Goal: Task Accomplishment & Management: Manage account settings

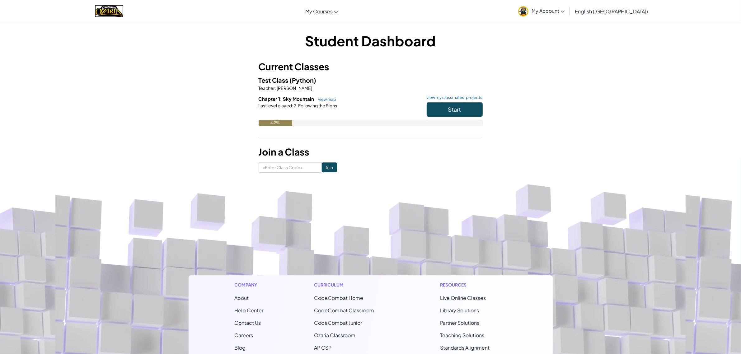
click at [114, 9] on img "Home" at bounding box center [109, 11] width 29 height 13
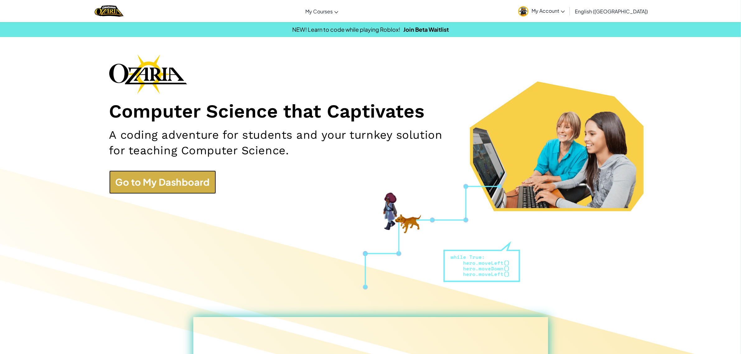
click at [181, 180] on link "Go to My Dashboard" at bounding box center [162, 182] width 107 height 23
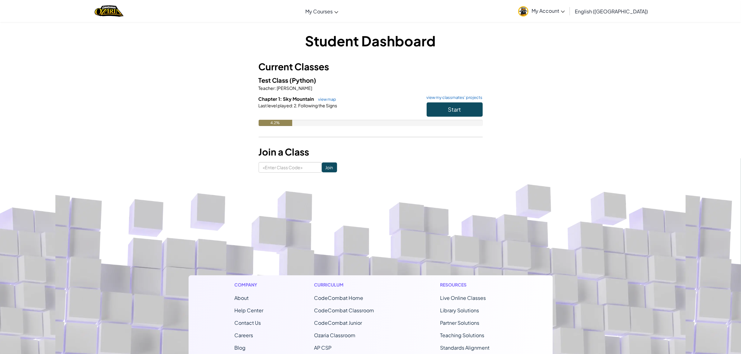
click at [568, 16] on link "My Account" at bounding box center [541, 11] width 53 height 20
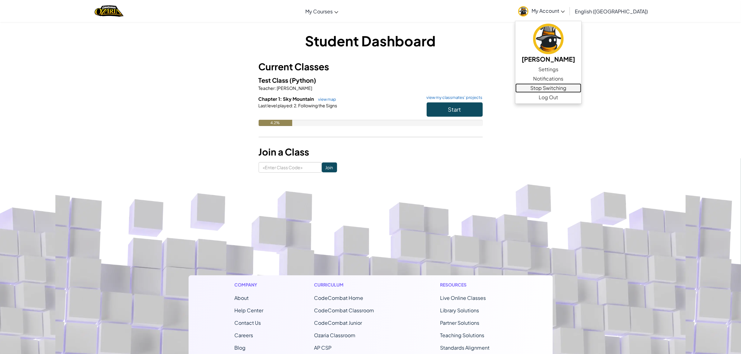
click at [582, 89] on link "Stop Switching" at bounding box center [549, 87] width 66 height 9
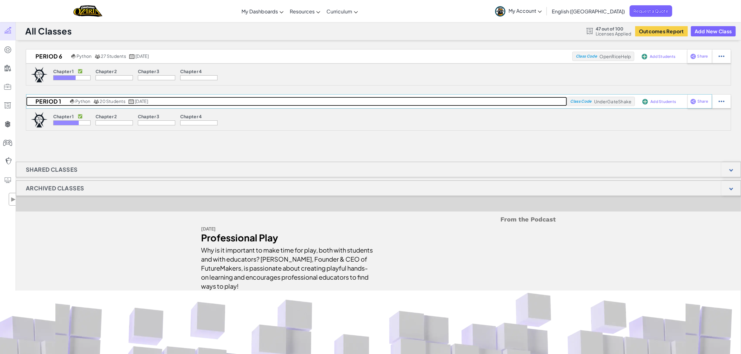
click at [43, 102] on h2 "Period 1" at bounding box center [47, 101] width 42 height 9
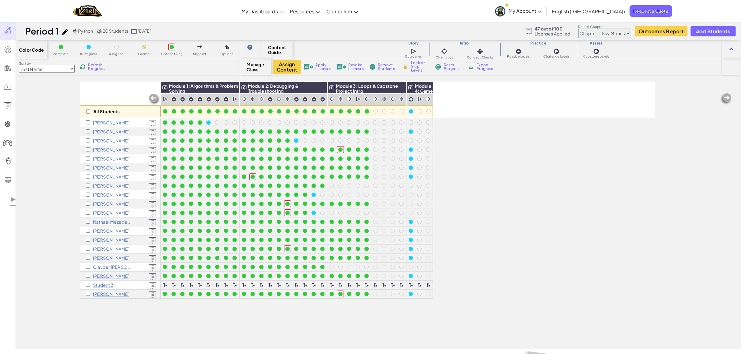
click at [90, 71] on div "Sort by Last Name first Name Progress (High to Low) Progress (Low to Hight) Ref…" at bounding box center [128, 67] width 225 height 12
click at [95, 66] on span "Refresh Progress" at bounding box center [97, 66] width 19 height 7
click at [92, 66] on span "Refresh Progress" at bounding box center [97, 66] width 19 height 7
click at [94, 69] on span "Refresh Progress" at bounding box center [97, 66] width 19 height 7
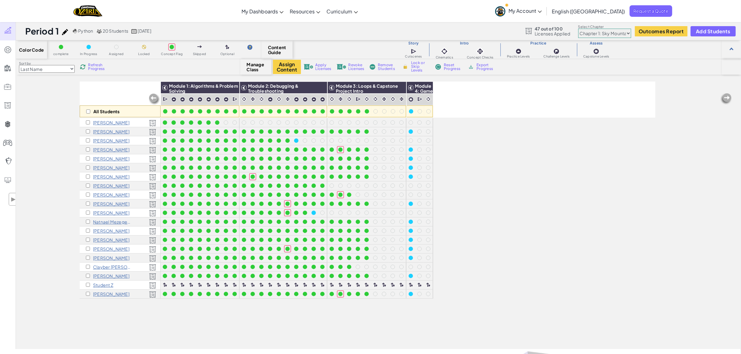
click at [95, 67] on span "Refresh Progress" at bounding box center [97, 66] width 19 height 7
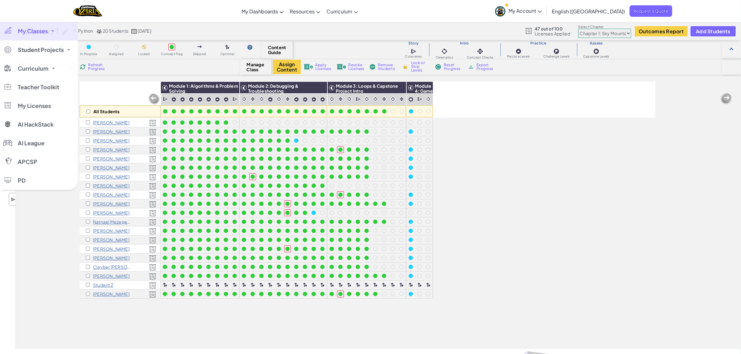
click at [50, 32] on link "My Classes" at bounding box center [39, 31] width 78 height 19
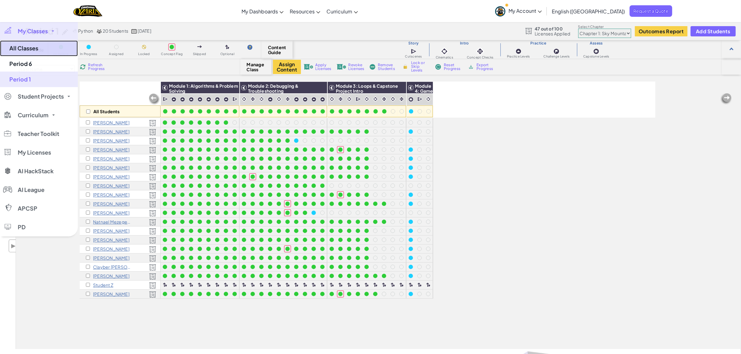
click at [34, 47] on link "All Classes" at bounding box center [39, 48] width 78 height 16
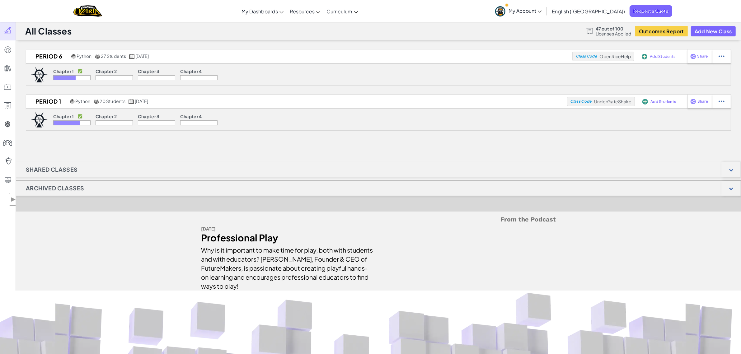
click at [55, 191] on h1 "Archived Classes" at bounding box center [55, 189] width 78 height 16
click at [736, 192] on div at bounding box center [731, 188] width 19 height 15
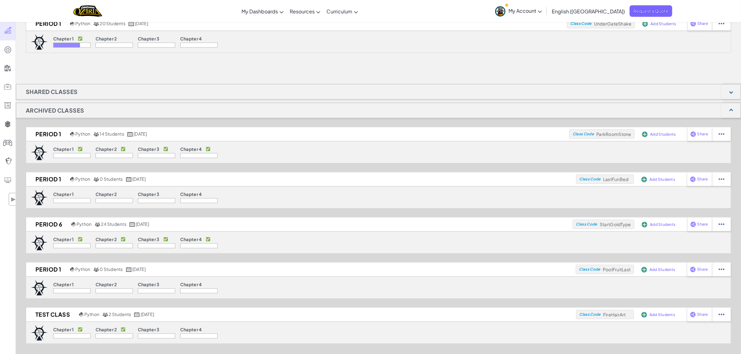
scroll to position [117, 0]
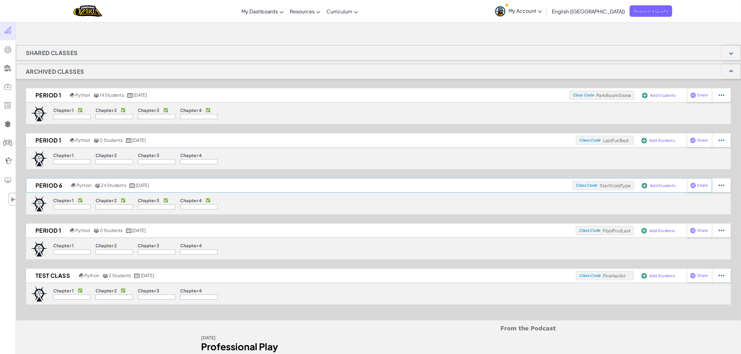
click at [46, 184] on h2 "Period 6" at bounding box center [48, 185] width 44 height 9
click at [723, 185] on img at bounding box center [722, 186] width 6 height 6
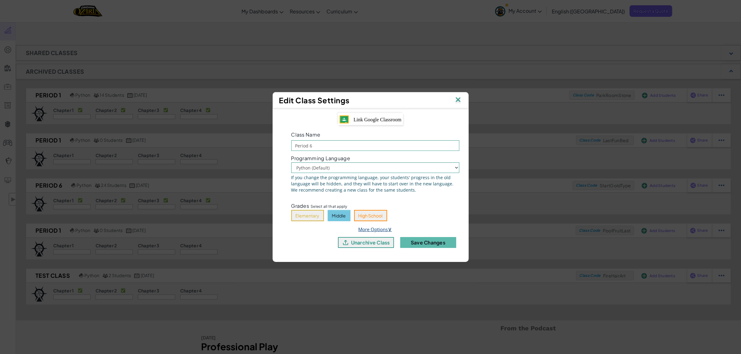
click at [379, 230] on link "More Options ∨" at bounding box center [376, 229] width 34 height 6
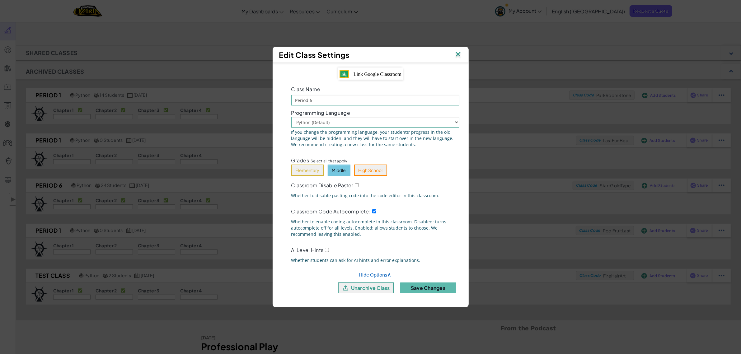
click at [458, 52] on img at bounding box center [458, 54] width 8 height 9
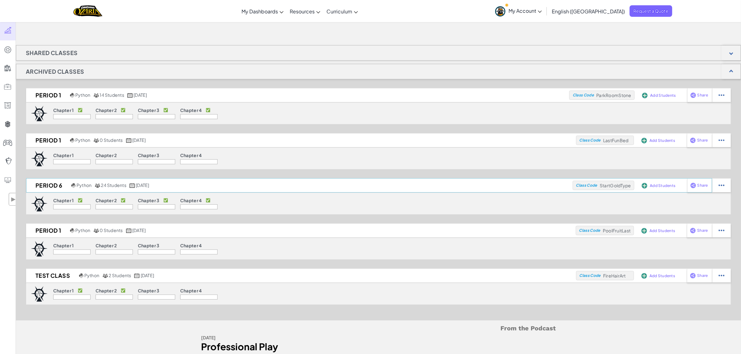
click at [178, 187] on div "Period 6 Python 24 Students [DATE]" at bounding box center [299, 185] width 547 height 9
click at [51, 186] on h2 "Period 6" at bounding box center [48, 185] width 44 height 9
click at [252, 187] on div "Period 6 Python 24 Students [DATE]" at bounding box center [299, 185] width 547 height 9
click at [174, 37] on div "Period 6 Python 27 Students [DATE] Class Code OpenRiceHelp Add Students Share C…" at bounding box center [379, 165] width 726 height 467
click at [43, 72] on h1 "Archived Classes" at bounding box center [55, 72] width 78 height 16
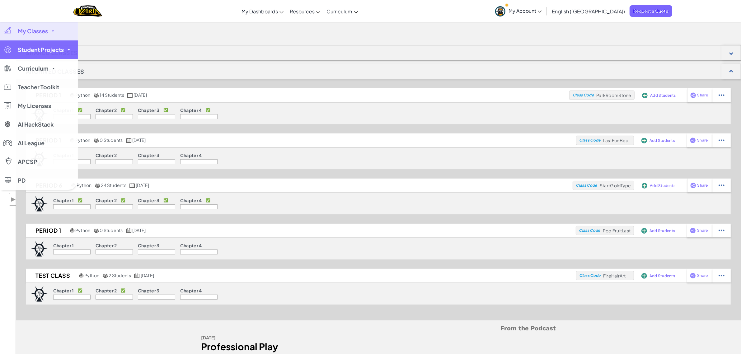
click at [19, 52] on span "Student Projects" at bounding box center [41, 50] width 46 height 6
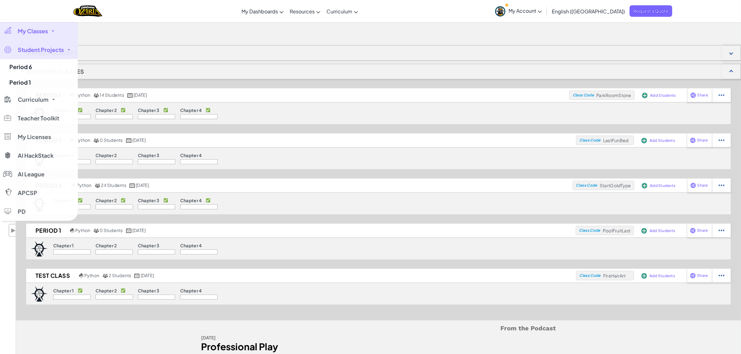
click at [19, 52] on span "Student Projects" at bounding box center [41, 50] width 46 height 6
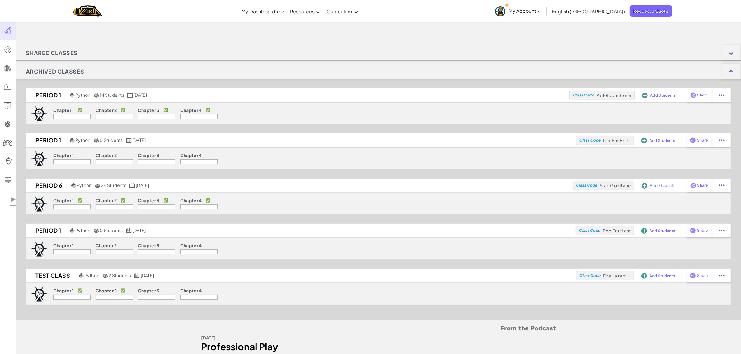
click at [542, 11] on span "My Account" at bounding box center [525, 10] width 33 height 7
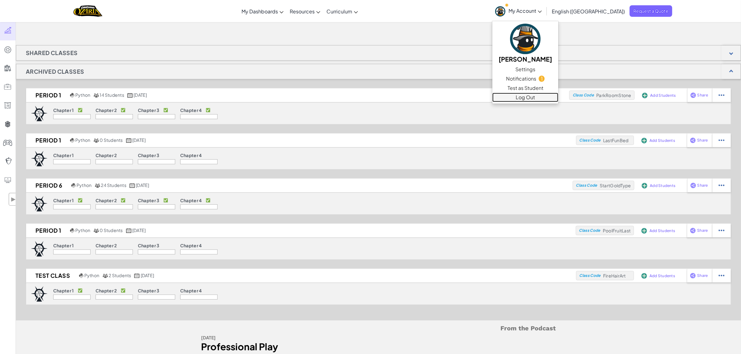
click at [559, 97] on link "Log Out" at bounding box center [526, 97] width 66 height 9
